Goal: Find specific page/section: Find specific page/section

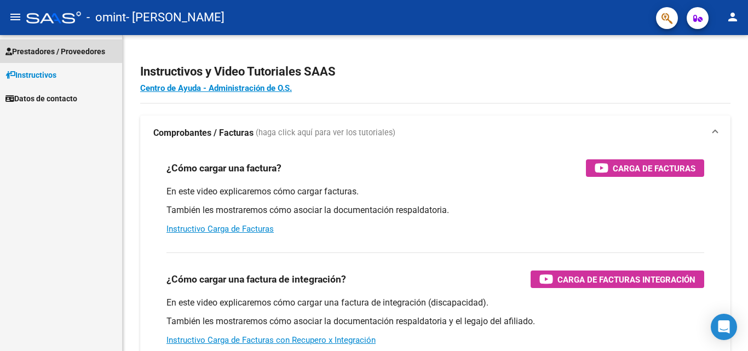
click at [67, 49] on span "Prestadores / Proveedores" at bounding box center [55, 51] width 100 height 12
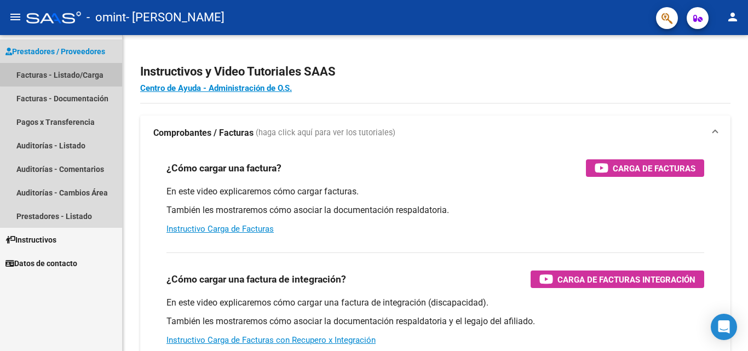
click at [67, 71] on link "Facturas - Listado/Carga" at bounding box center [61, 75] width 122 height 24
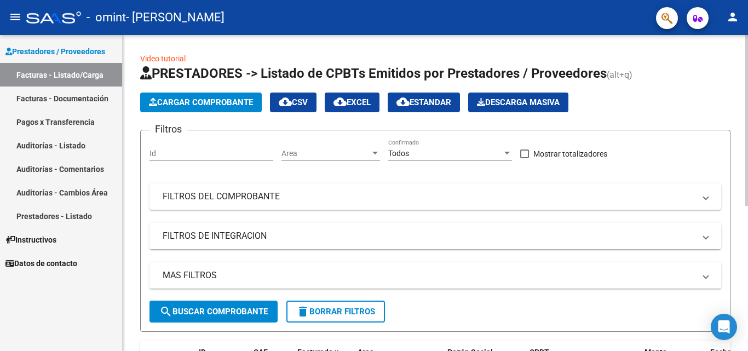
scroll to position [269, 0]
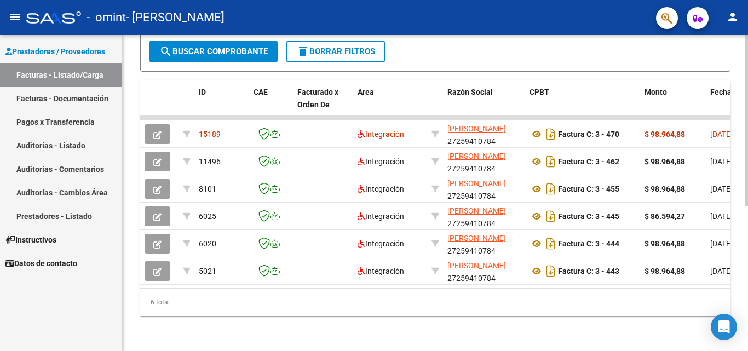
click at [748, 340] on div at bounding box center [746, 193] width 3 height 316
click at [748, 340] on div at bounding box center [746, 265] width 3 height 171
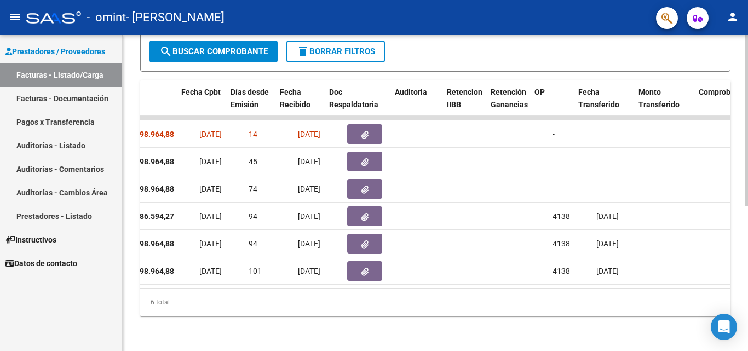
scroll to position [0, 533]
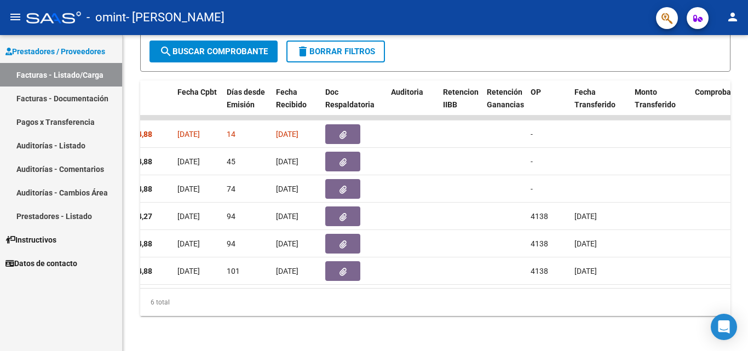
click at [45, 120] on link "Pagos x Transferencia" at bounding box center [61, 122] width 122 height 24
